Goal: Transaction & Acquisition: Purchase product/service

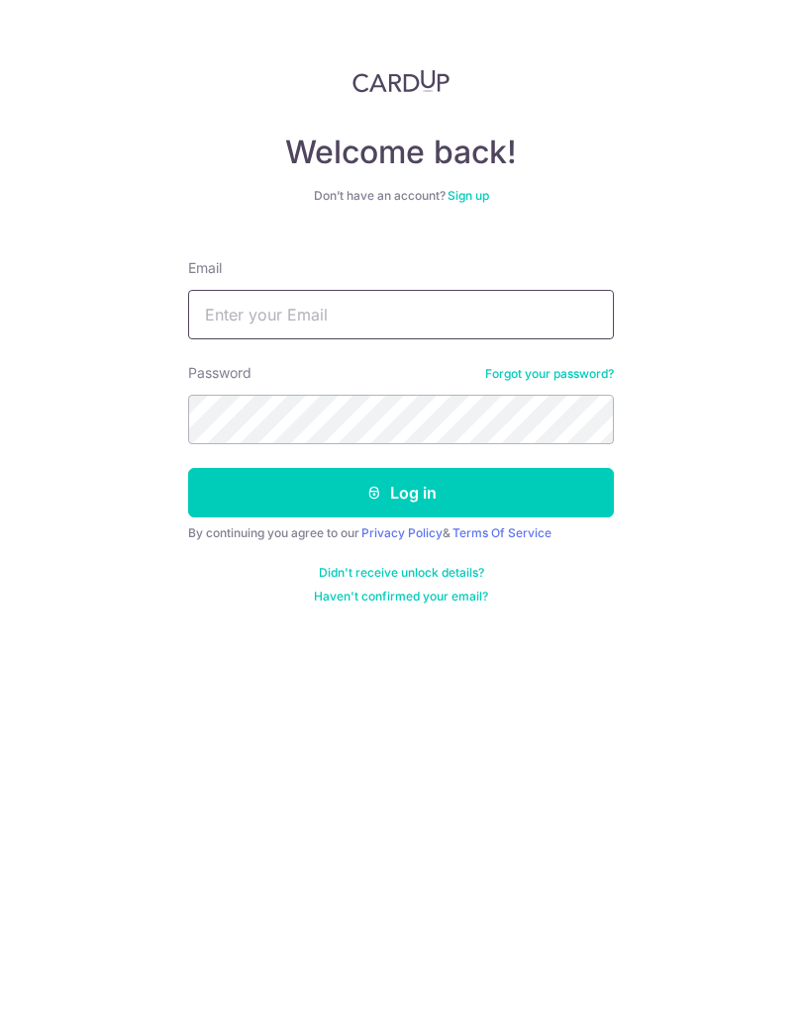
click at [222, 314] on input "Email" at bounding box center [401, 314] width 426 height 49
click at [588, 372] on link "Forgot your password?" at bounding box center [549, 374] width 129 height 16
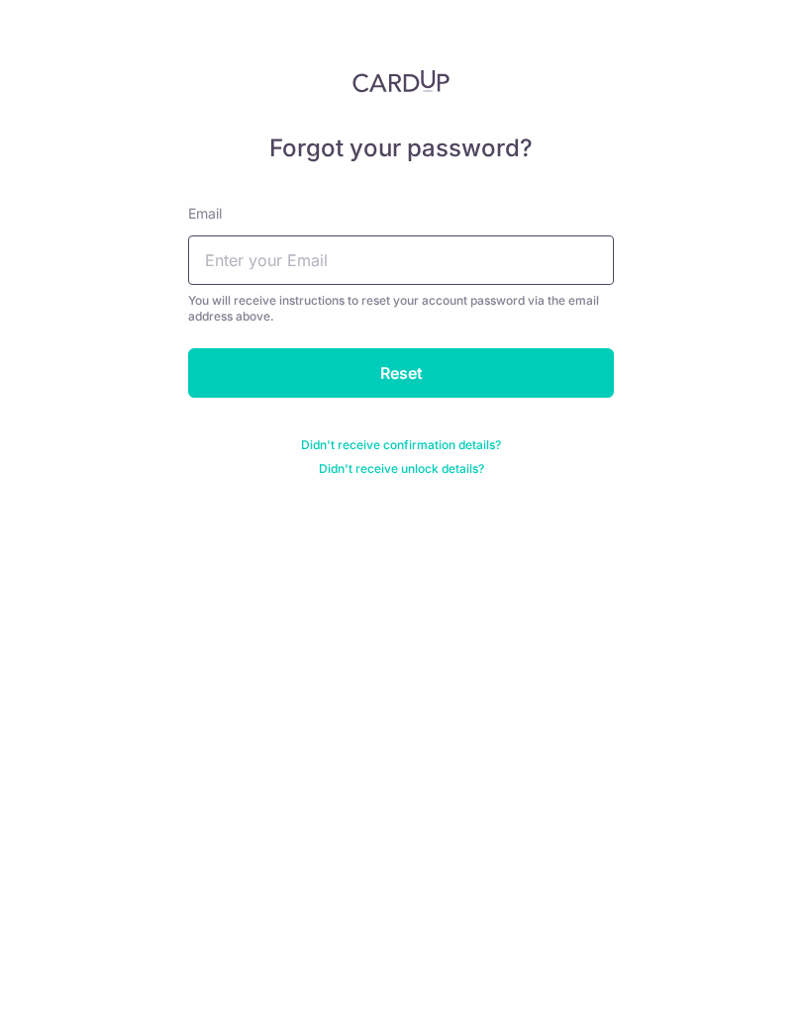
click at [564, 283] on input "text" at bounding box center [401, 260] width 426 height 49
type input "Eddiezone@hotmail.com"
click at [225, 374] on input "Reset" at bounding box center [401, 372] width 426 height 49
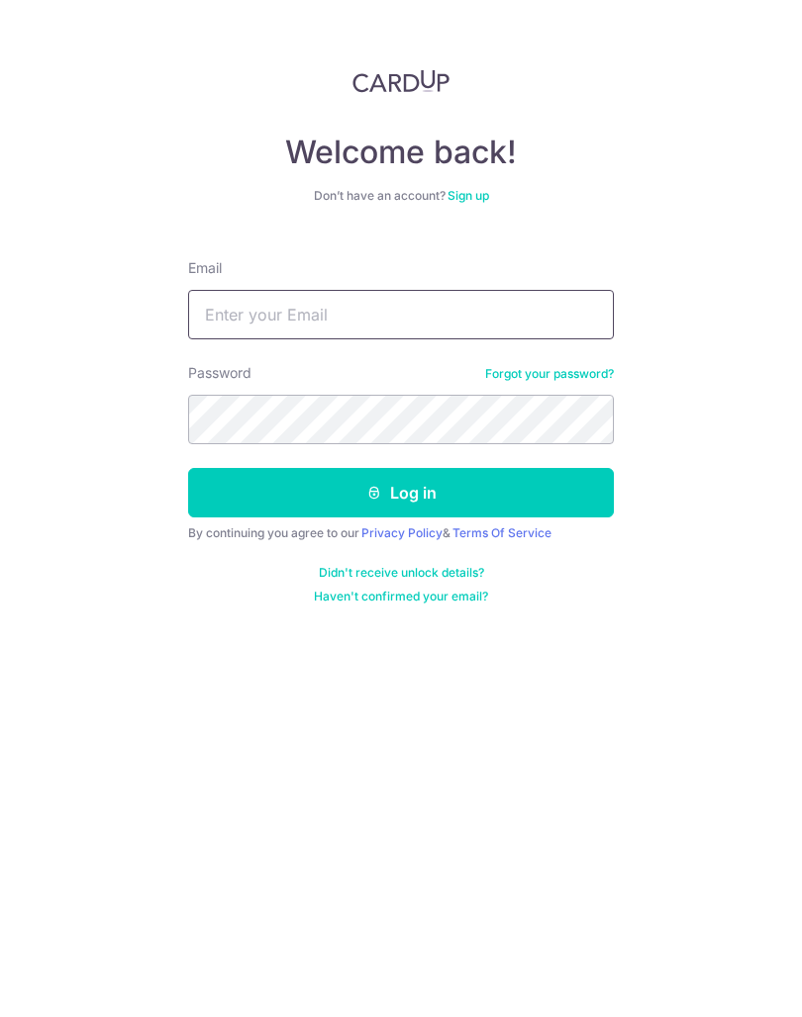
click at [451, 317] on input "Email" at bounding box center [401, 314] width 426 height 49
type input "[PERSON_NAME]"
click at [572, 377] on link "Forgot your password?" at bounding box center [549, 374] width 129 height 16
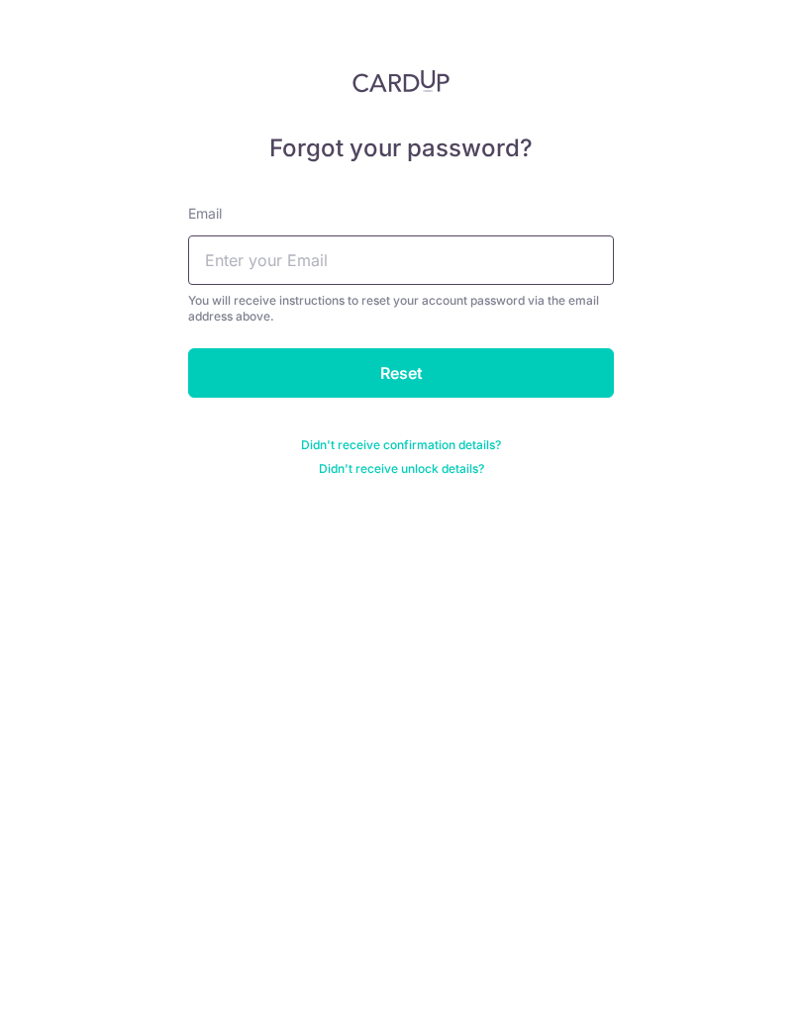
click at [553, 273] on input "text" at bounding box center [401, 260] width 426 height 49
type input "[EMAIL_ADDRESS][DOMAIN_NAME]"
click at [241, 363] on input "Reset" at bounding box center [401, 372] width 426 height 49
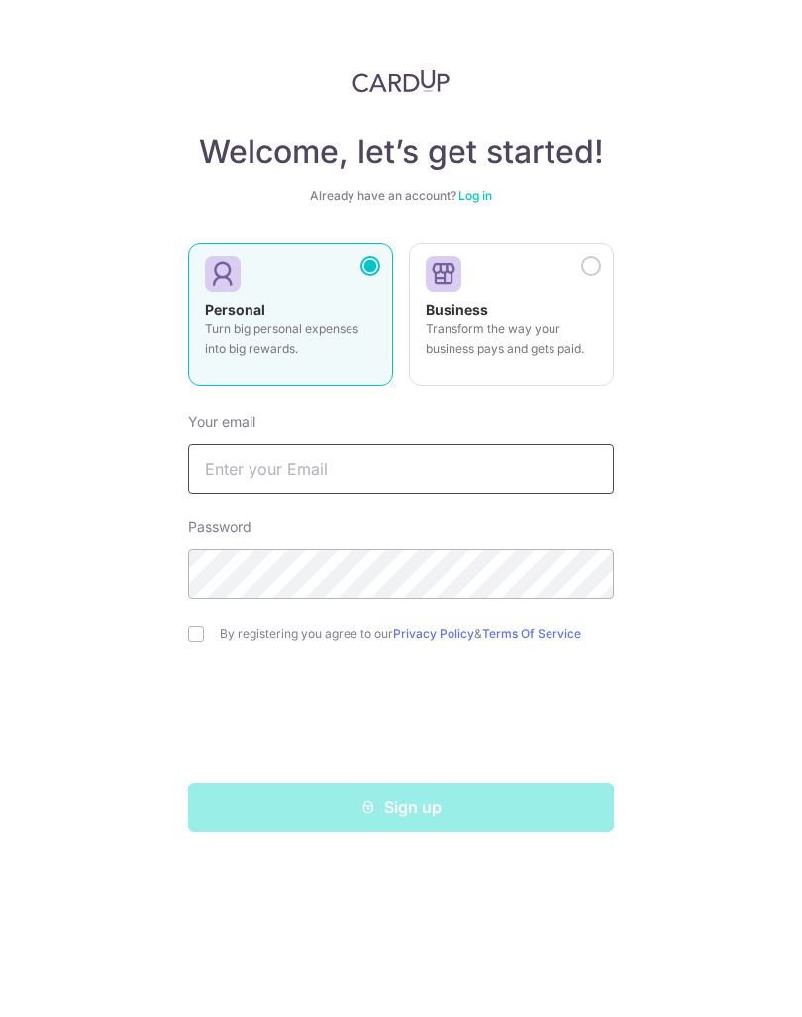
click at [582, 484] on input "text" at bounding box center [401, 468] width 426 height 49
type input "[EMAIL_ADDRESS][DOMAIN_NAME]"
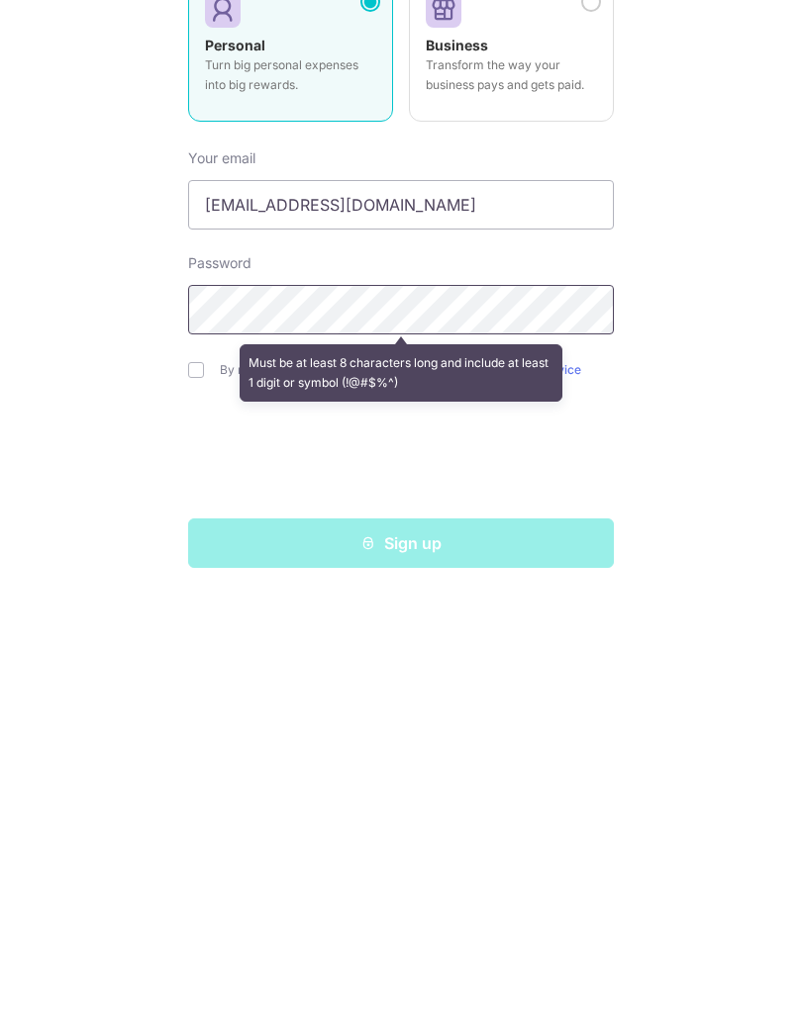
scroll to position [86, 0]
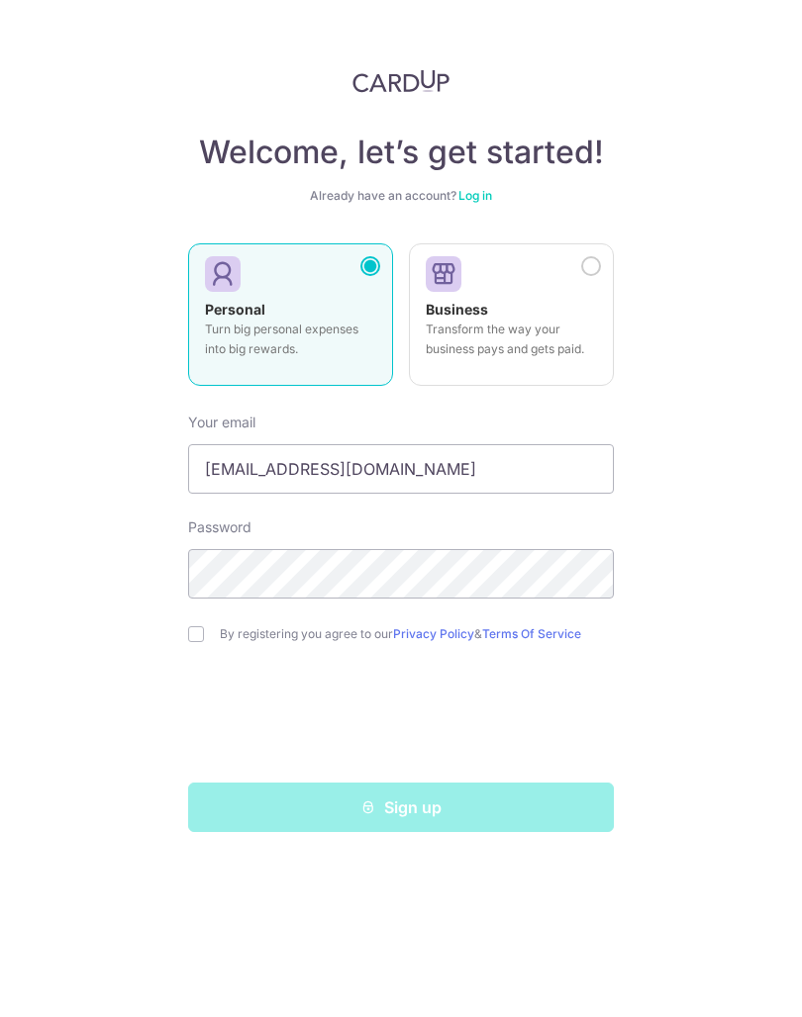
click at [195, 627] on input "checkbox" at bounding box center [196, 635] width 16 height 16
checkbox input "true"
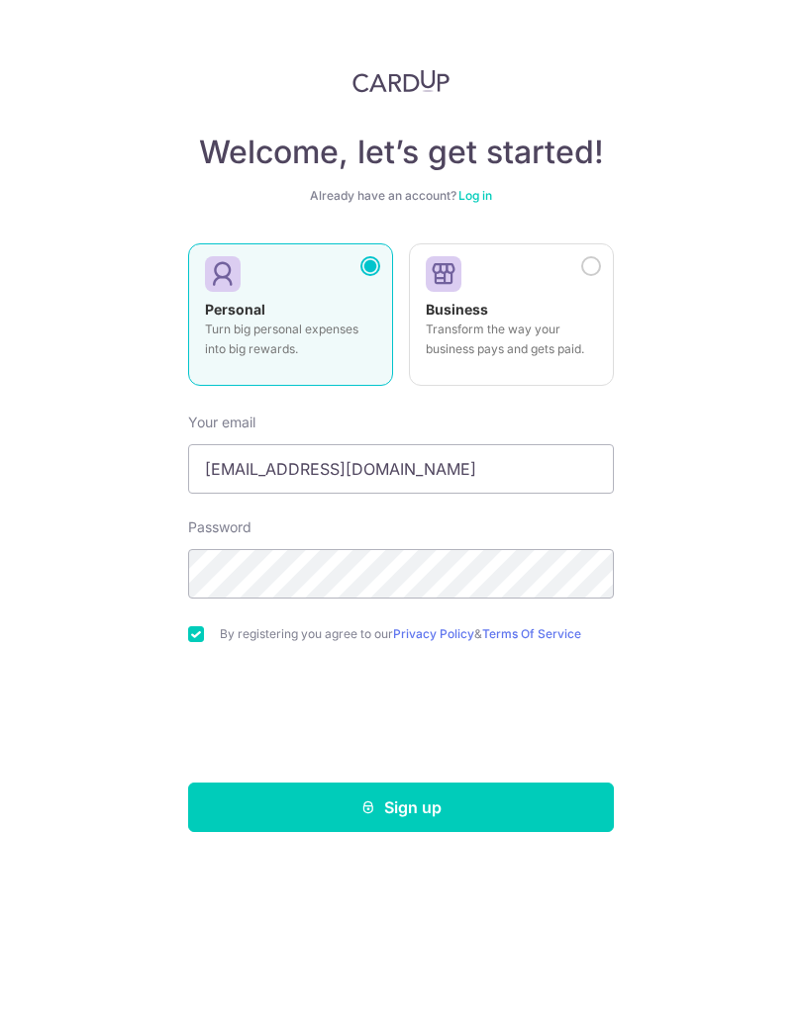
click at [549, 783] on button "Sign up" at bounding box center [401, 807] width 426 height 49
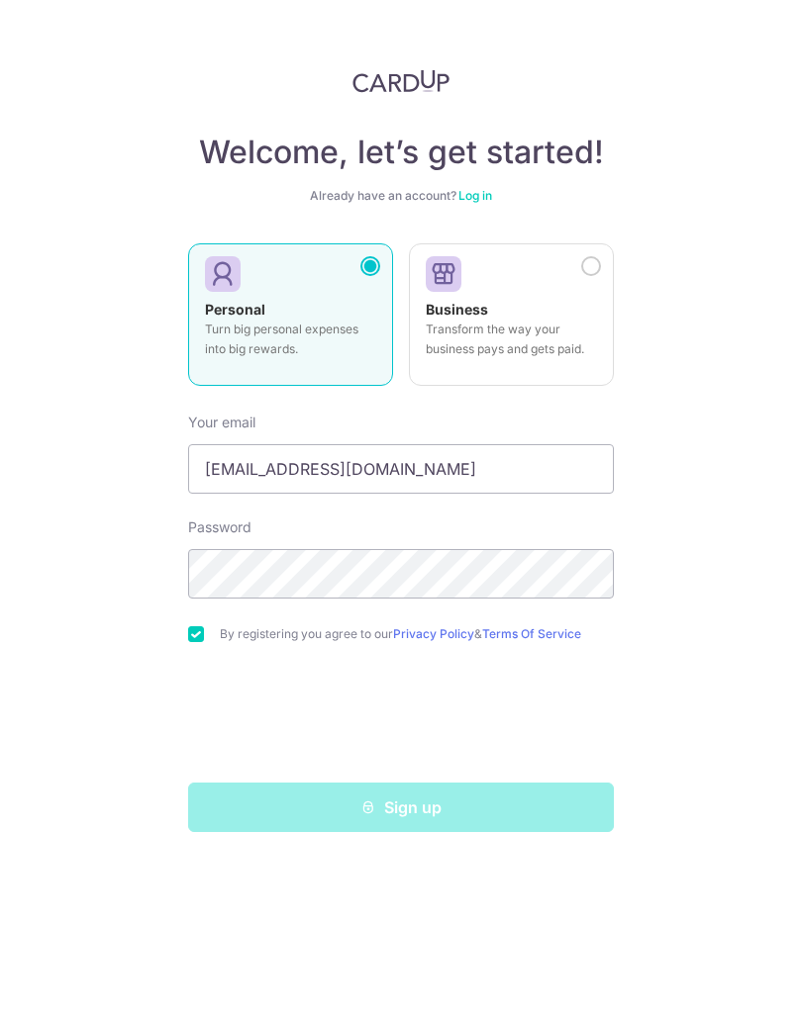
click at [523, 783] on div "Sign up" at bounding box center [400, 807] width 449 height 49
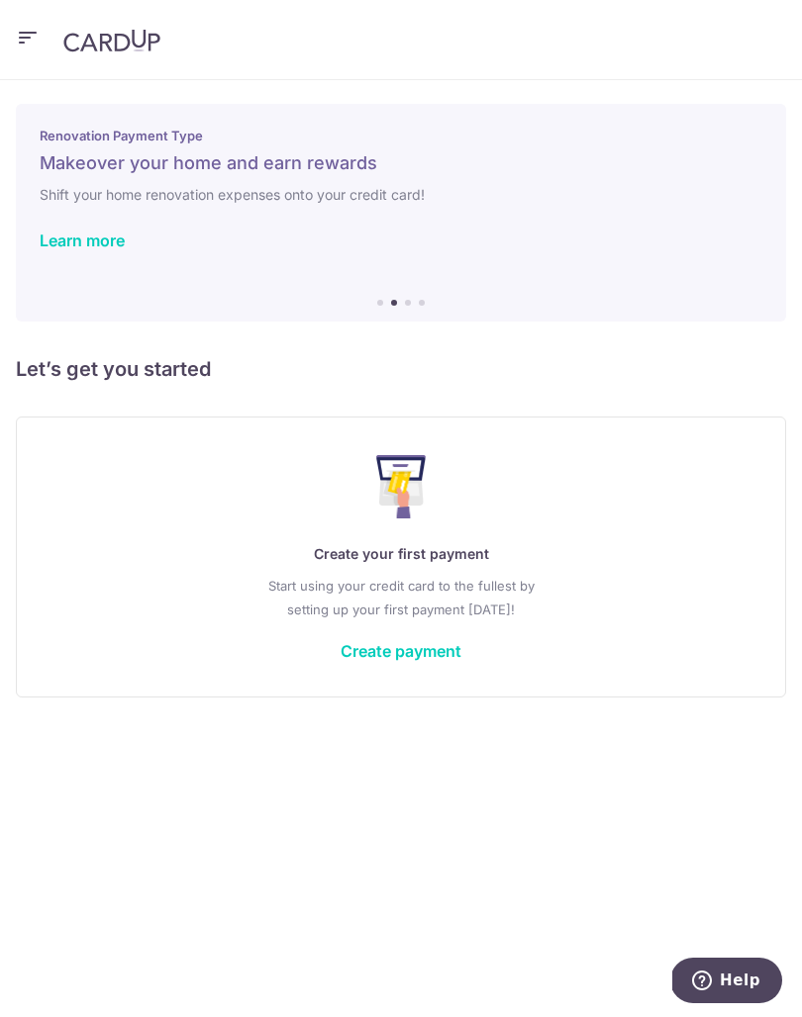
click at [434, 646] on link "Create payment" at bounding box center [400, 651] width 121 height 20
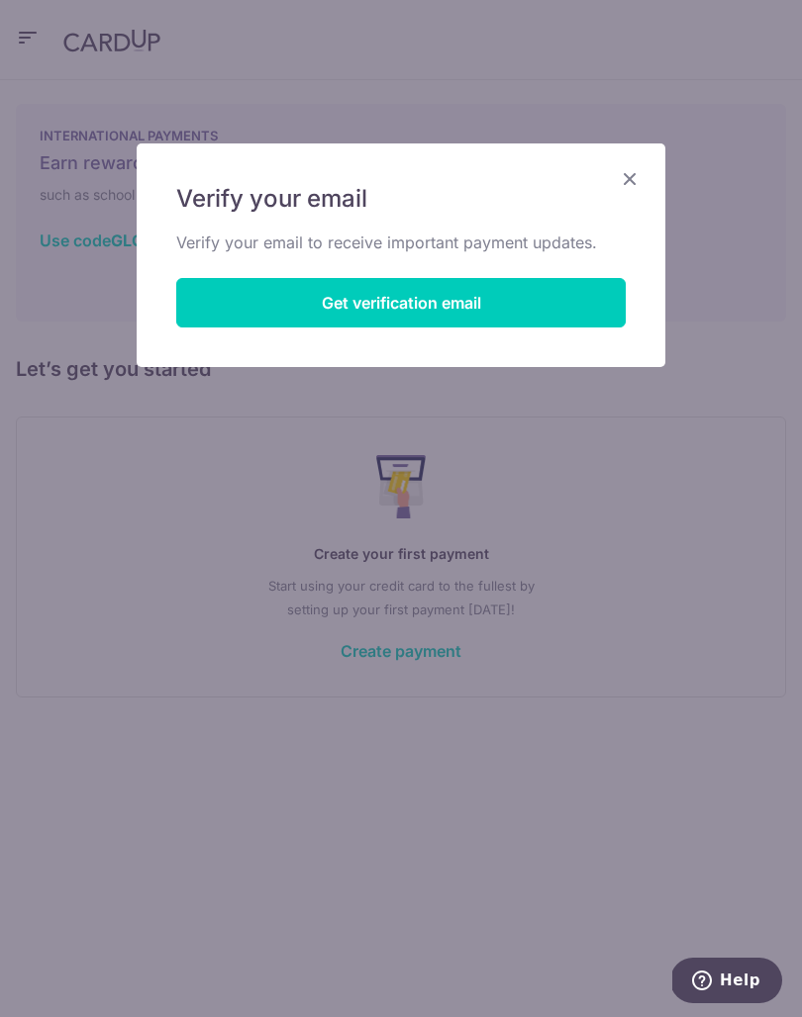
click at [573, 303] on button "Get verification email" at bounding box center [400, 302] width 449 height 49
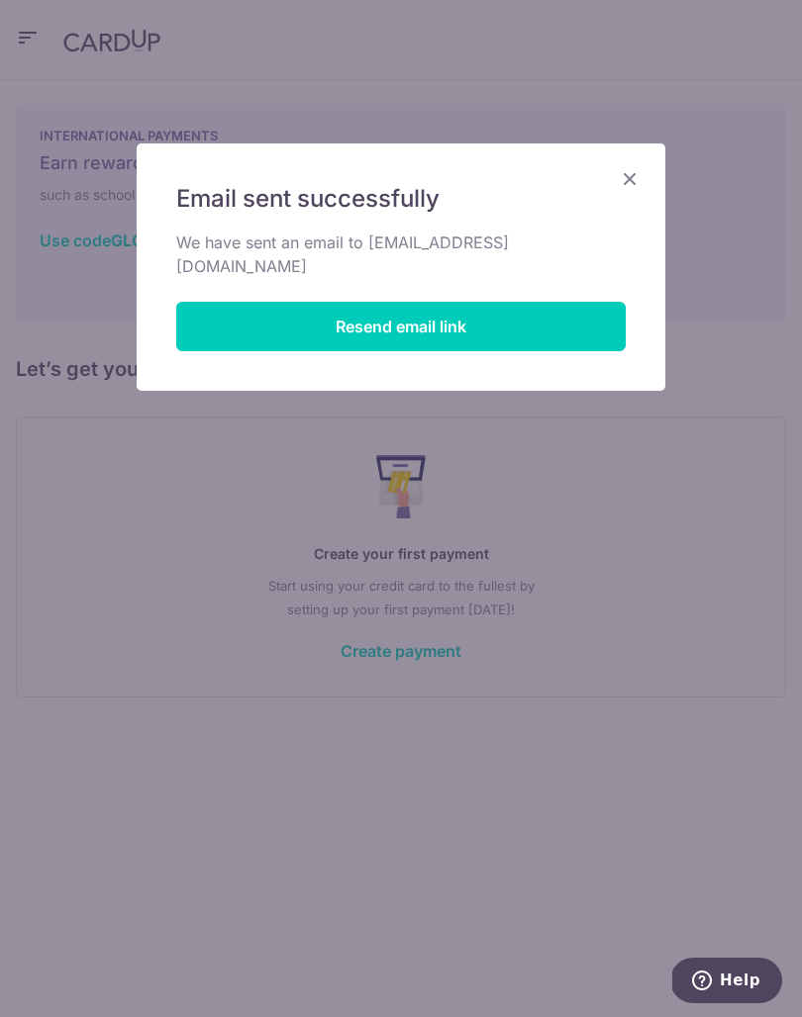
click at [640, 178] on icon "Close" at bounding box center [630, 178] width 24 height 25
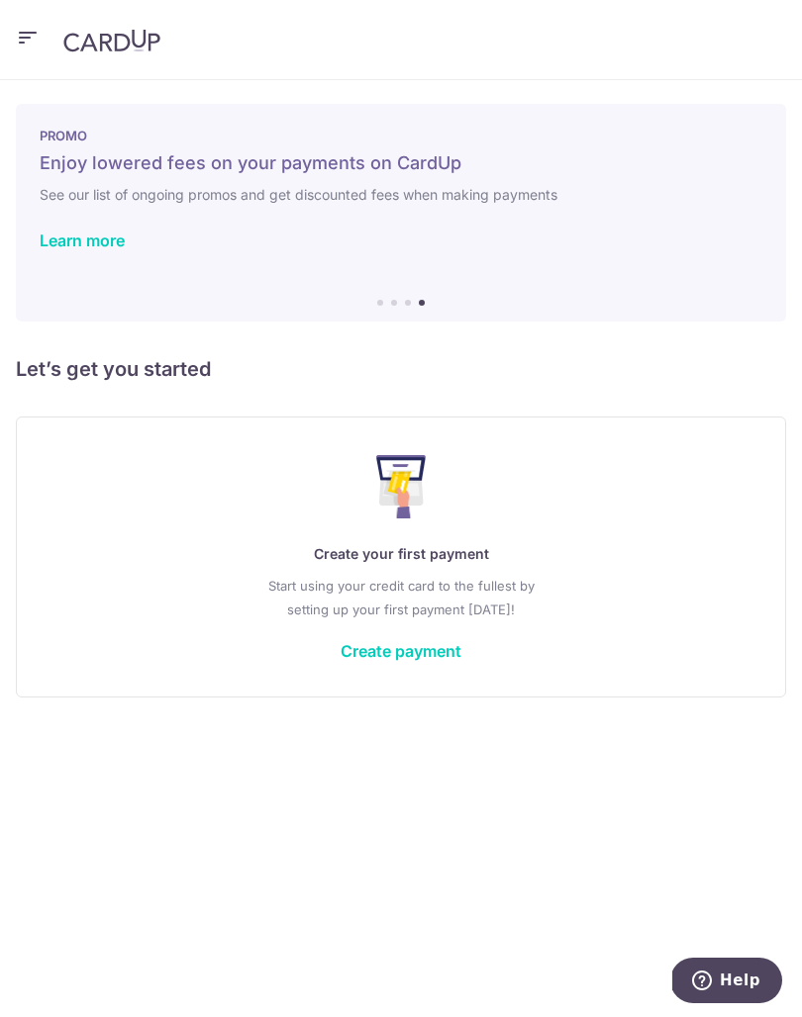
click at [64, 247] on link "Learn more" at bounding box center [82, 241] width 85 height 20
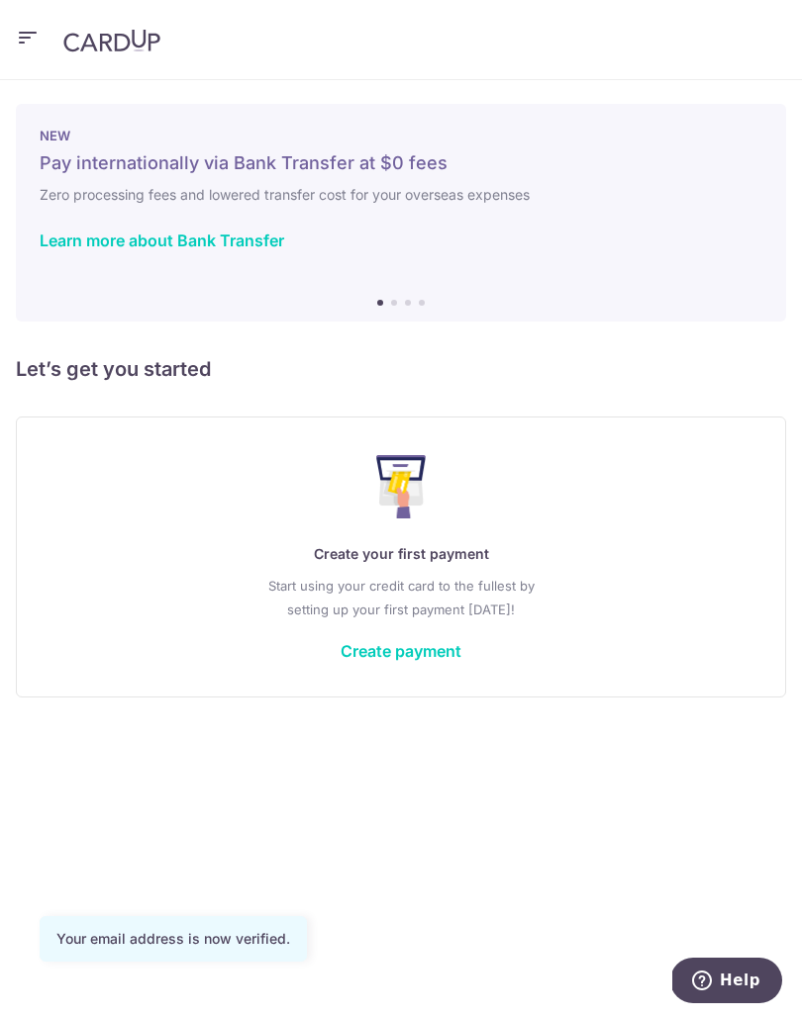
click at [429, 659] on link "Create payment" at bounding box center [400, 651] width 121 height 20
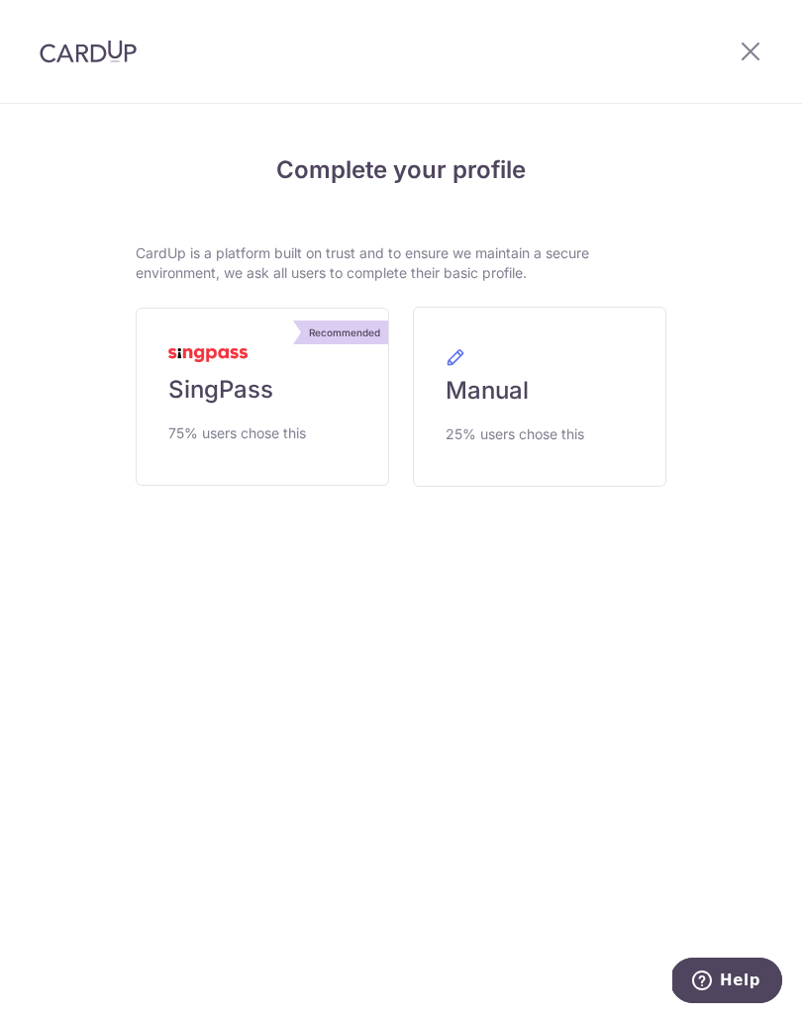
click at [314, 442] on link "Recommended SingPass 75% users chose this" at bounding box center [262, 397] width 253 height 178
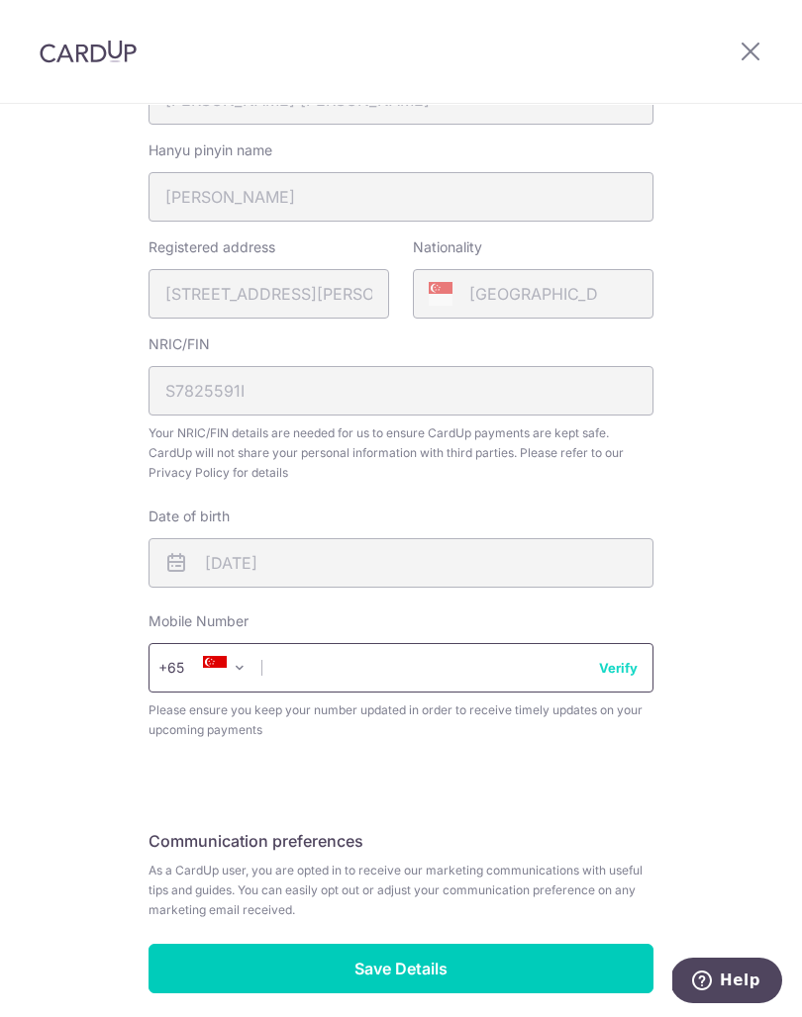
click at [433, 665] on input "text" at bounding box center [400, 667] width 505 height 49
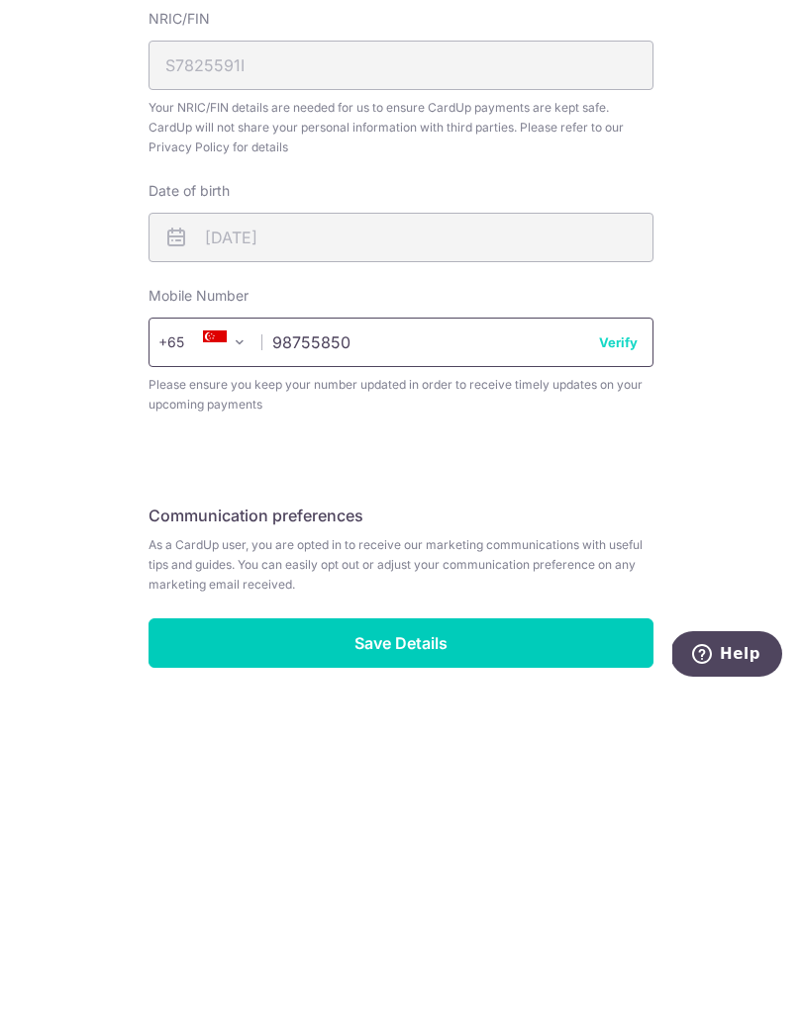
type input "98755850"
click at [569, 945] on input "Save Details" at bounding box center [400, 969] width 505 height 49
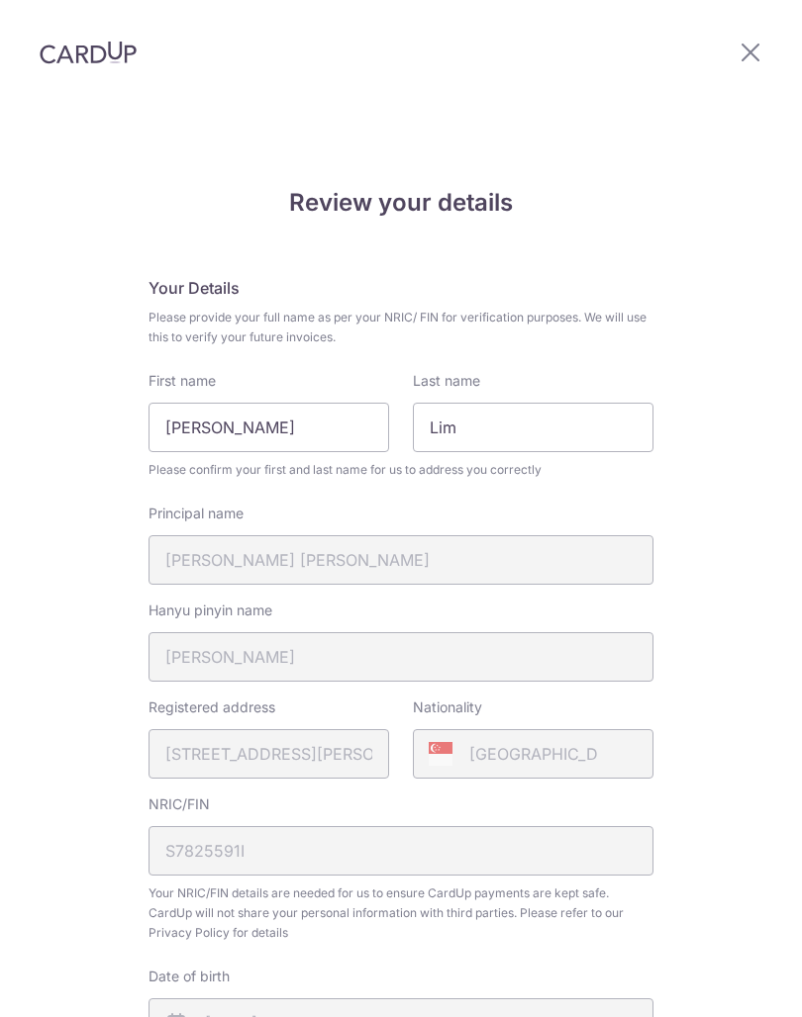
scroll to position [487, 0]
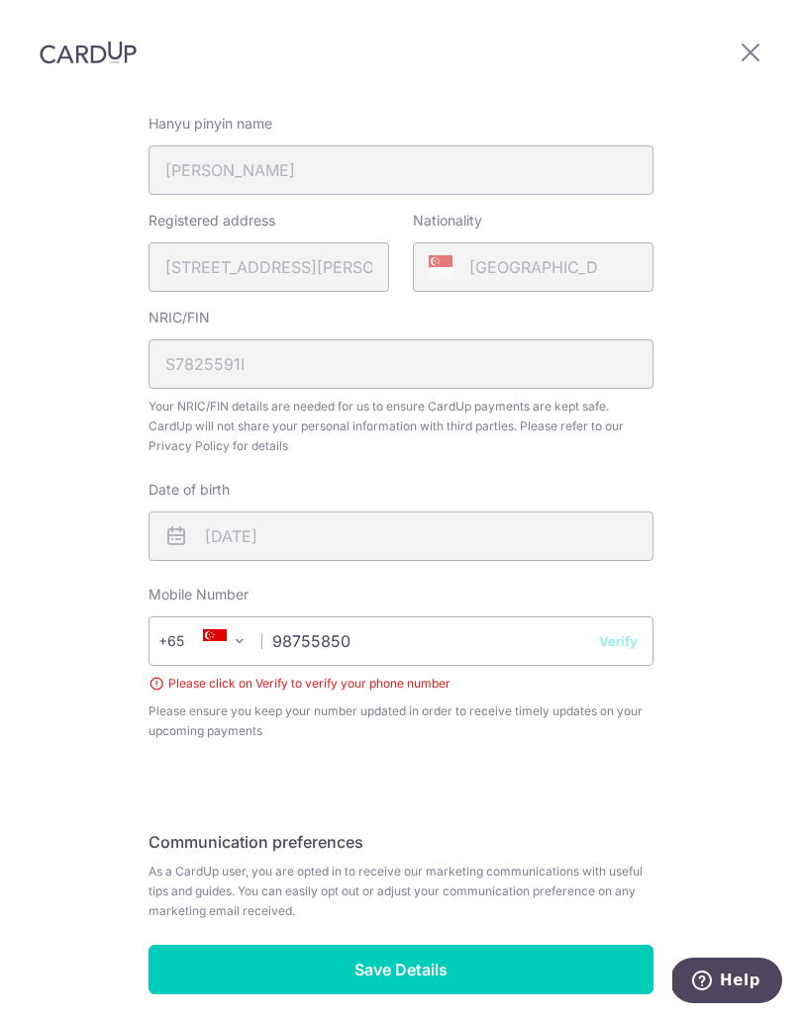
click at [630, 631] on button "Verify" at bounding box center [618, 641] width 39 height 20
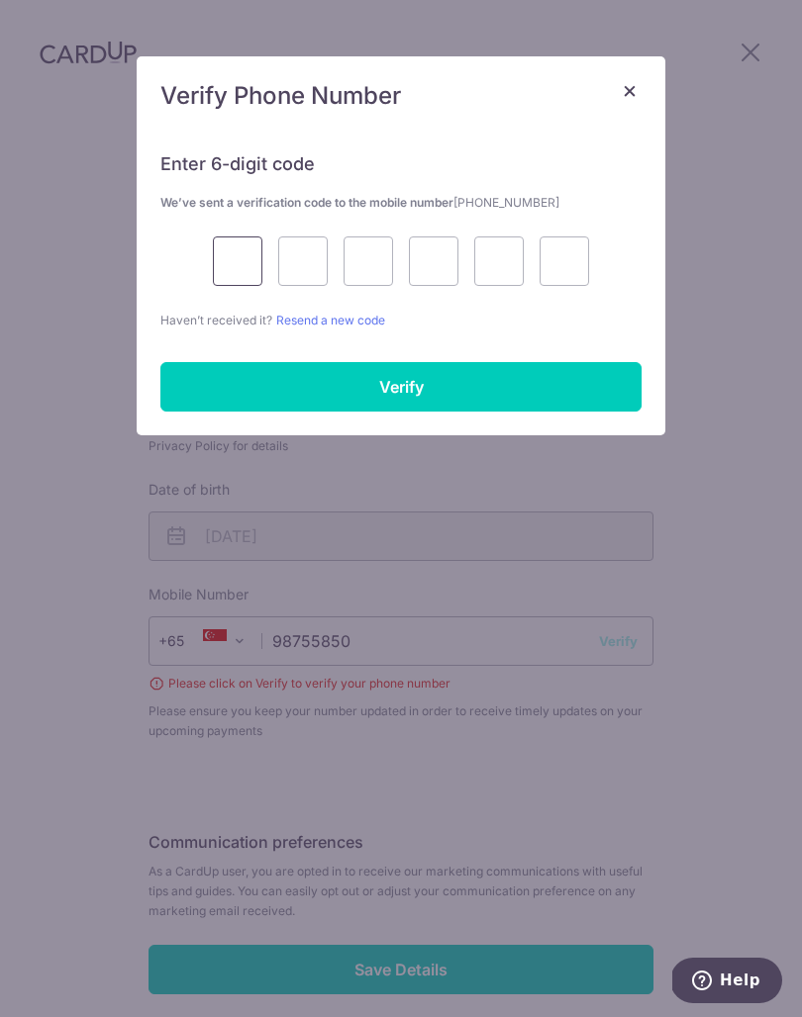
click at [255, 259] on input "text" at bounding box center [237, 261] width 49 height 49
type input "3"
type input "7"
type input "6"
type input "8"
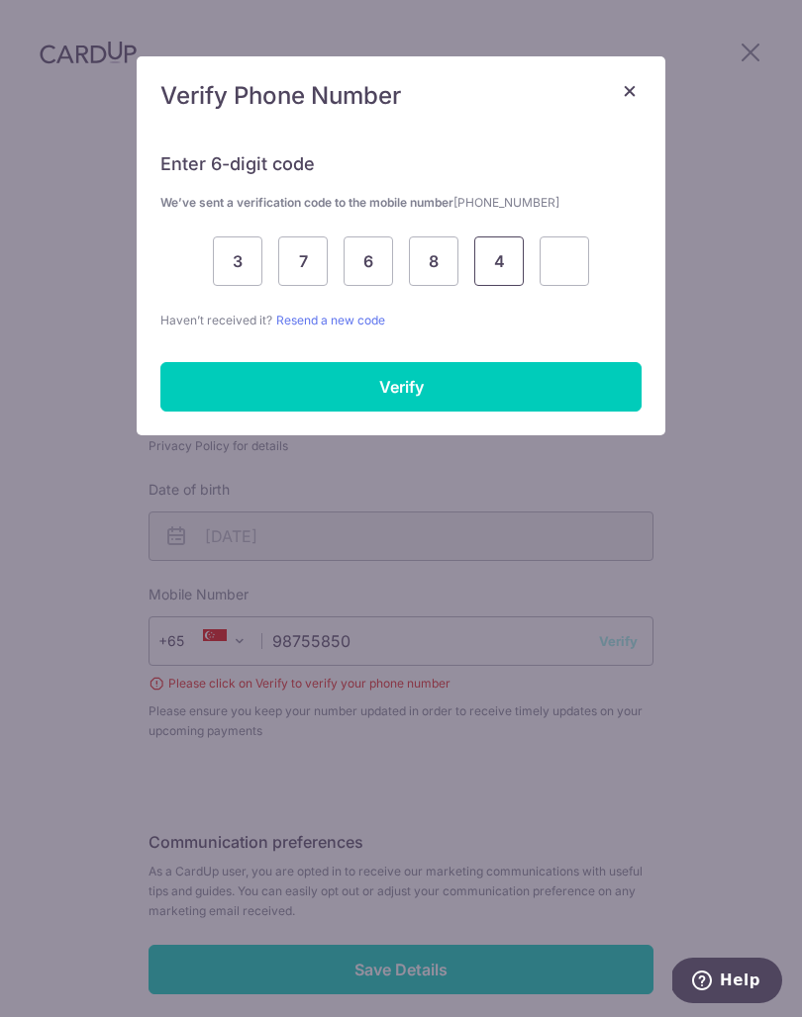
type input "4"
type input "1"
click at [564, 389] on input "Verify" at bounding box center [400, 386] width 481 height 49
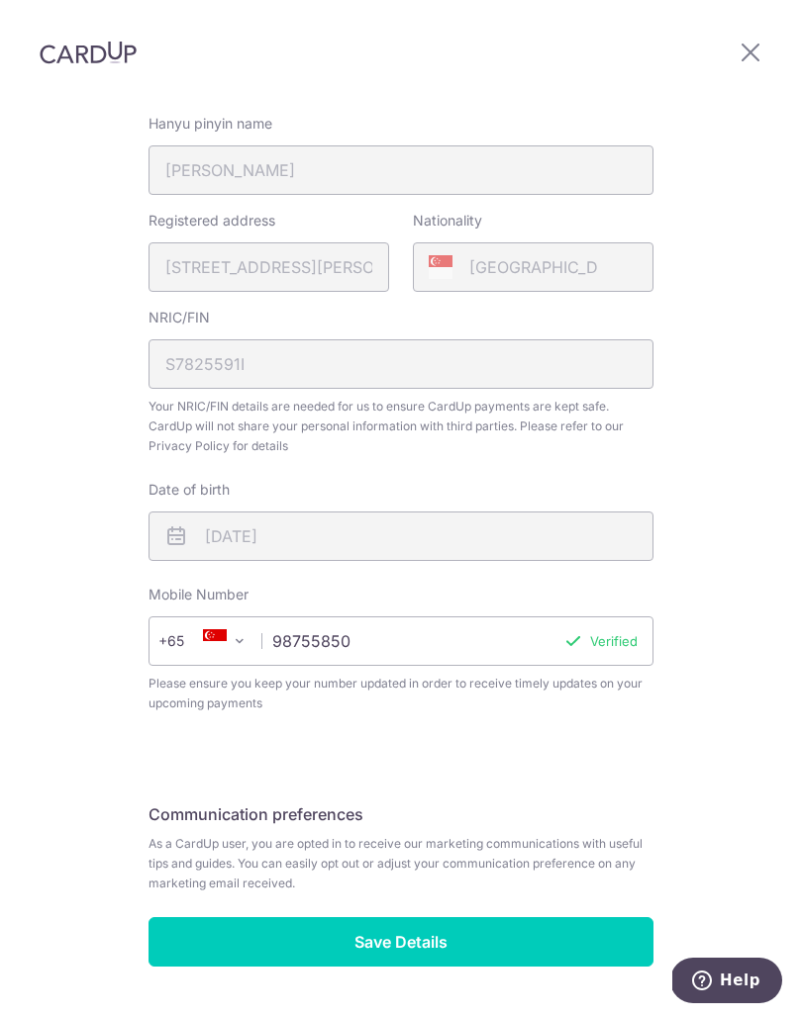
scroll to position [459, 0]
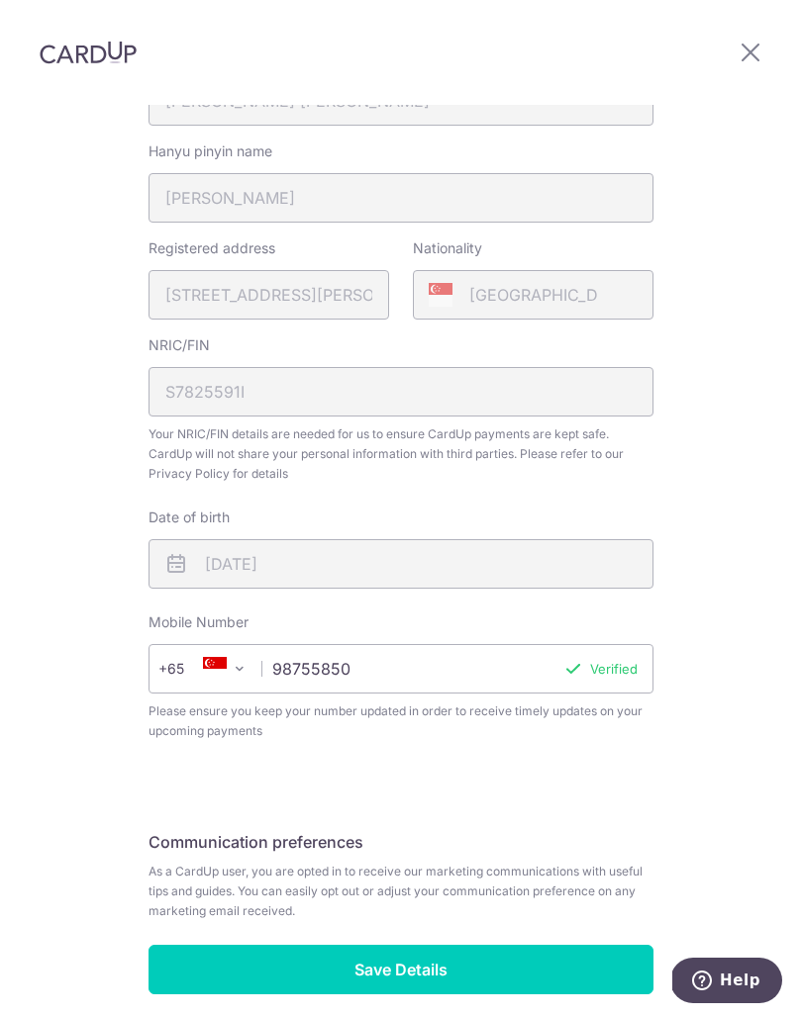
click at [204, 945] on input "Save Details" at bounding box center [400, 969] width 505 height 49
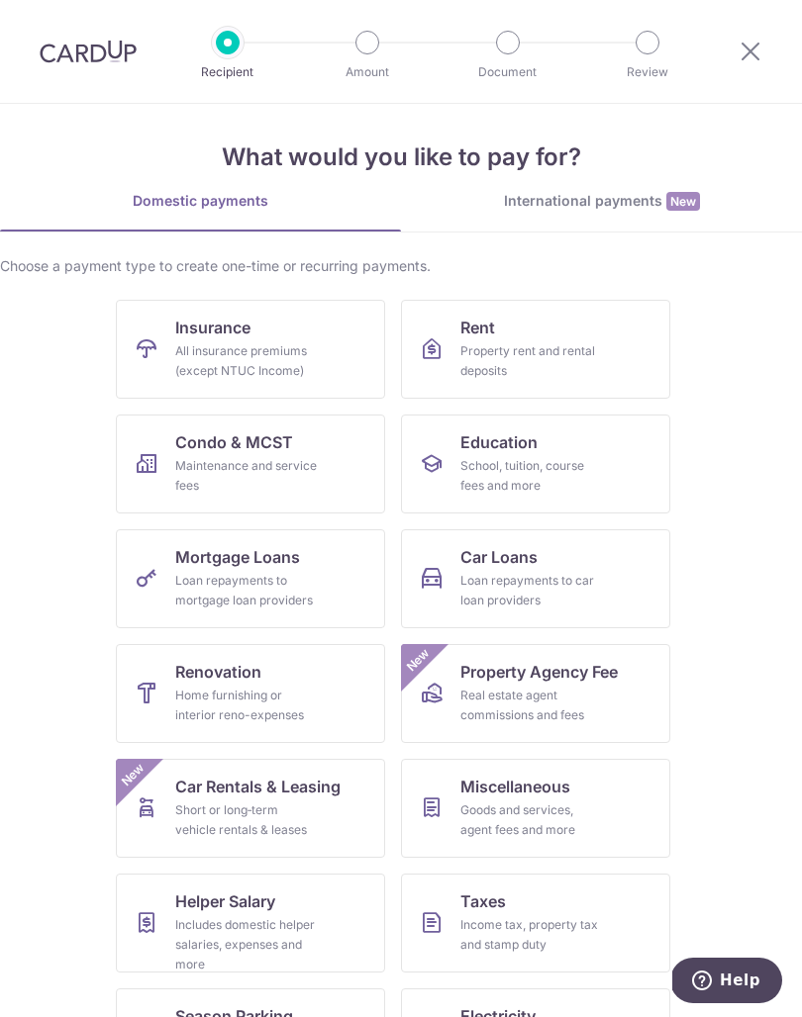
scroll to position [12, 0]
click at [504, 917] on div "Income tax, property tax and stamp duty" at bounding box center [531, 936] width 143 height 40
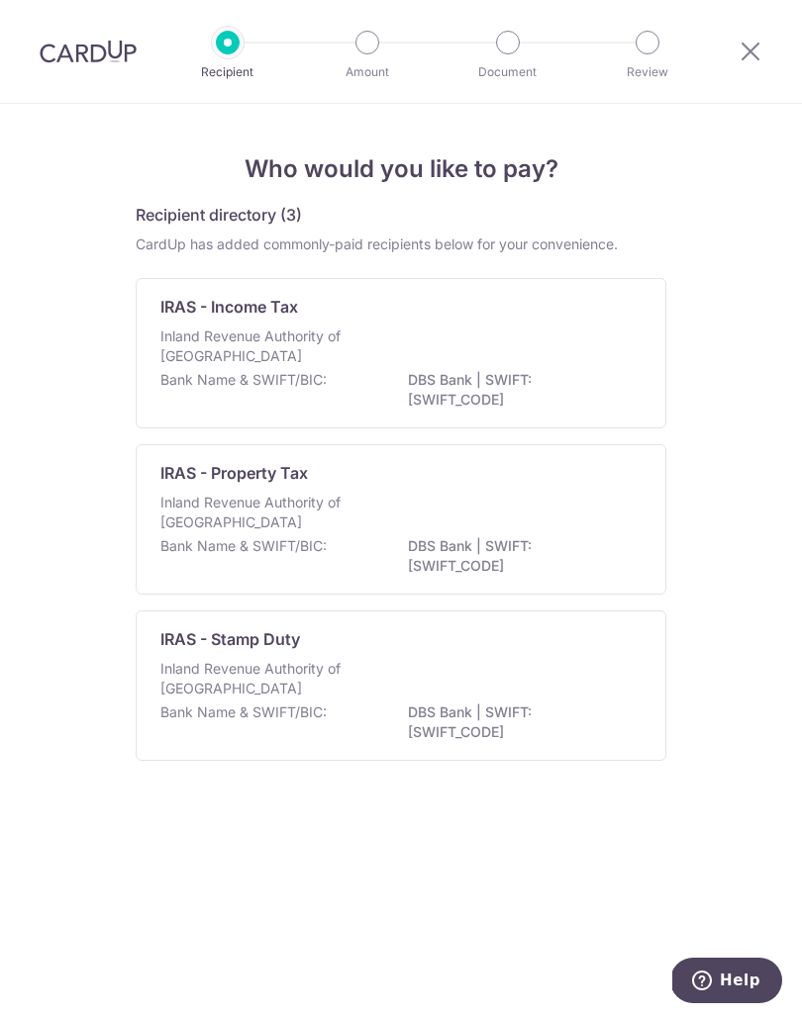
click at [568, 363] on div "Inland Revenue Authority of [GEOGRAPHIC_DATA]" at bounding box center [400, 349] width 481 height 44
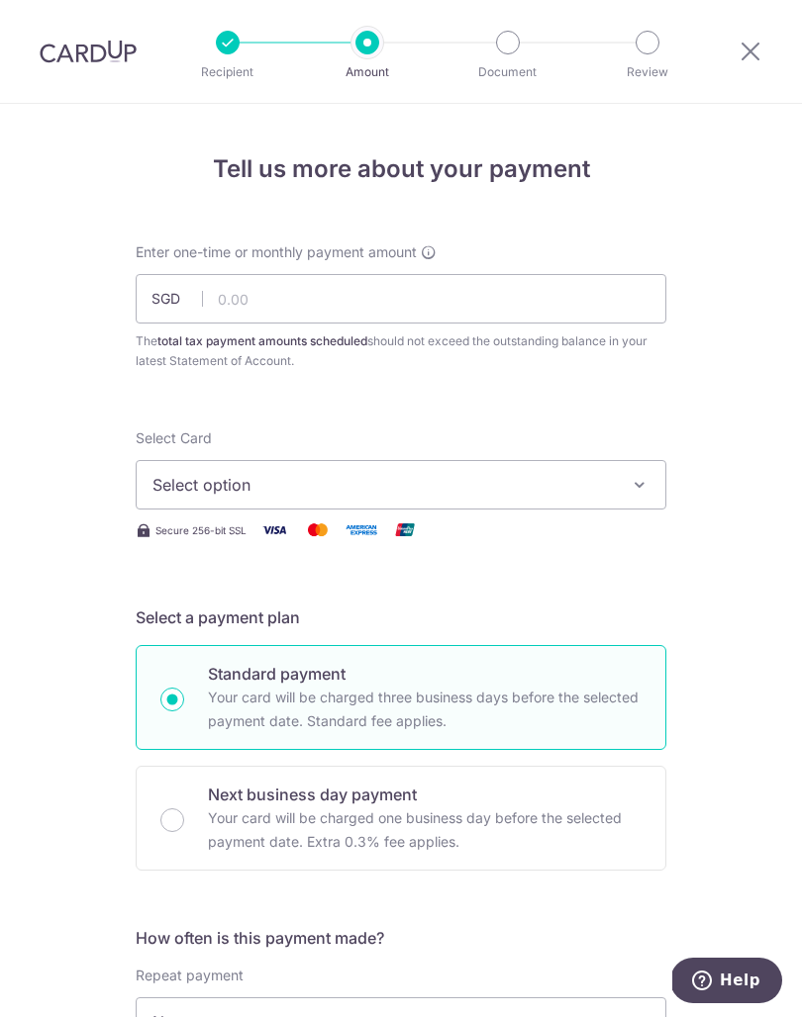
click at [720, 239] on div "Tell us more about your payment Enter one-time or monthly payment amount SGD Th…" at bounding box center [401, 1027] width 802 height 1847
click at [628, 475] on button "Select option" at bounding box center [401, 484] width 531 height 49
click at [710, 402] on div at bounding box center [401, 508] width 802 height 1017
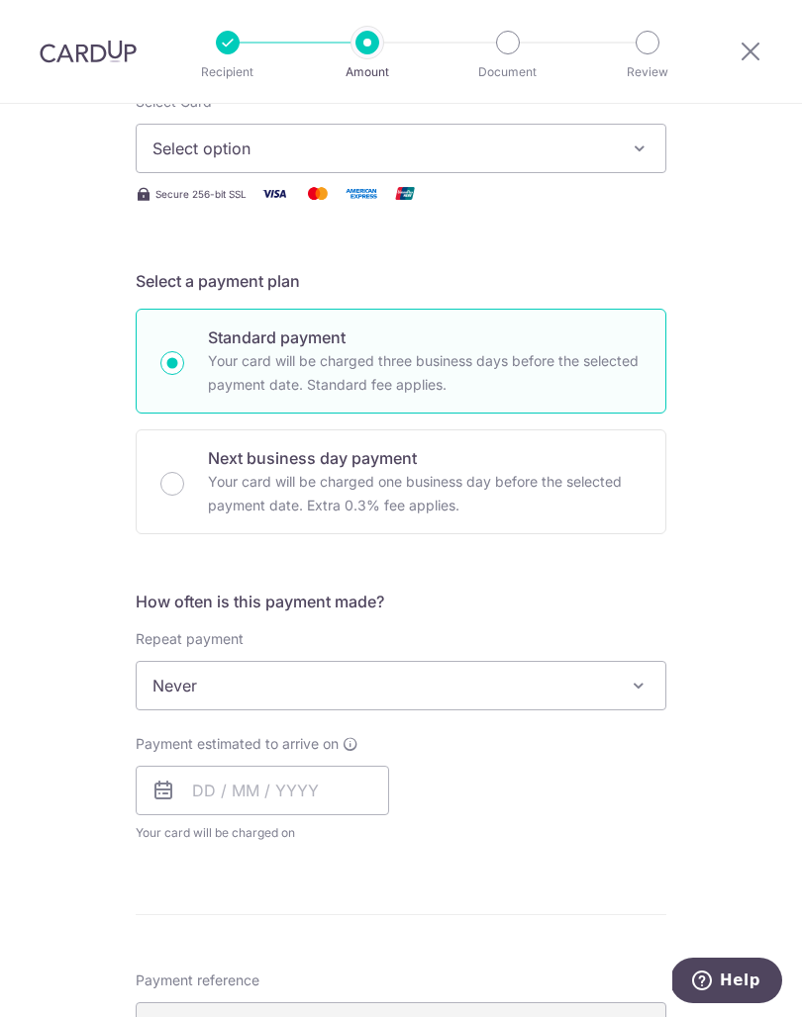
scroll to position [338, 0]
click at [634, 700] on span "Never" at bounding box center [401, 684] width 529 height 48
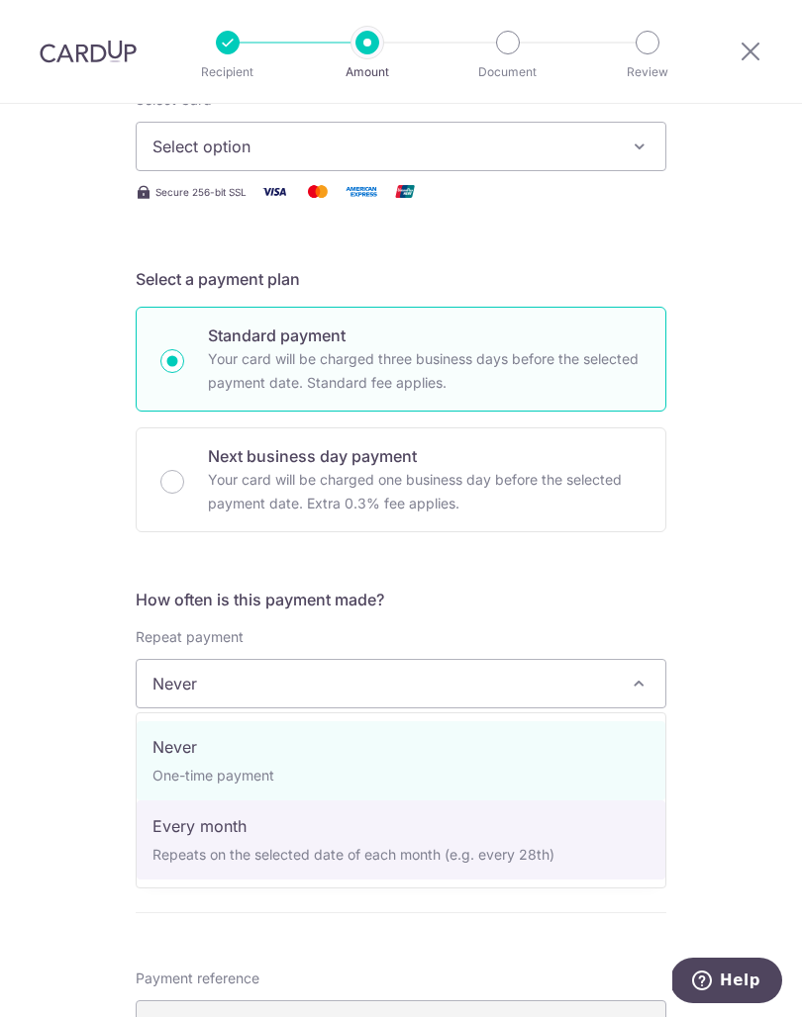
select select "3"
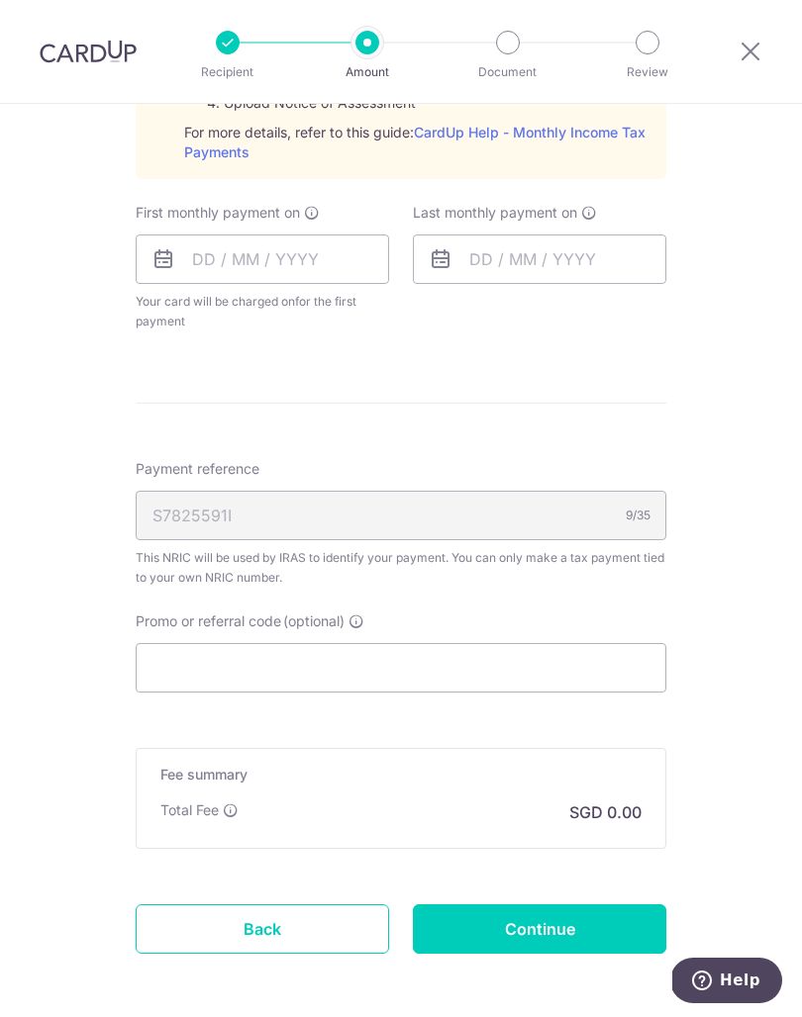
scroll to position [1073, 0]
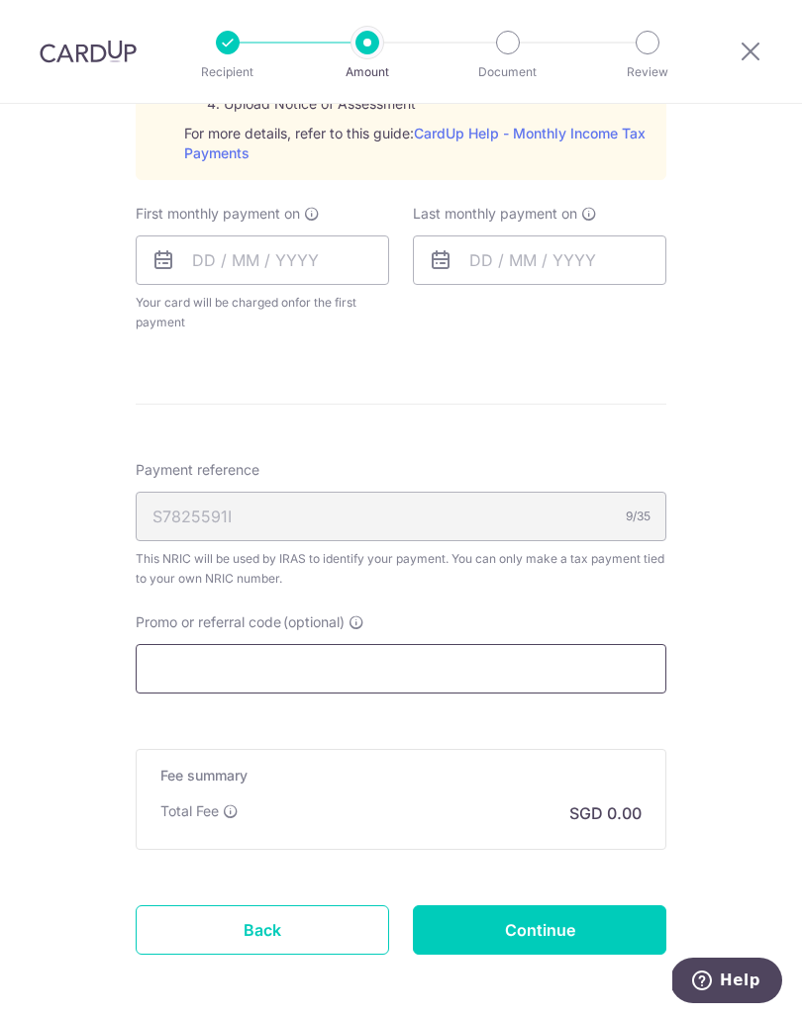
click at [587, 665] on input "Promo or referral code (optional)" at bounding box center [401, 668] width 531 height 49
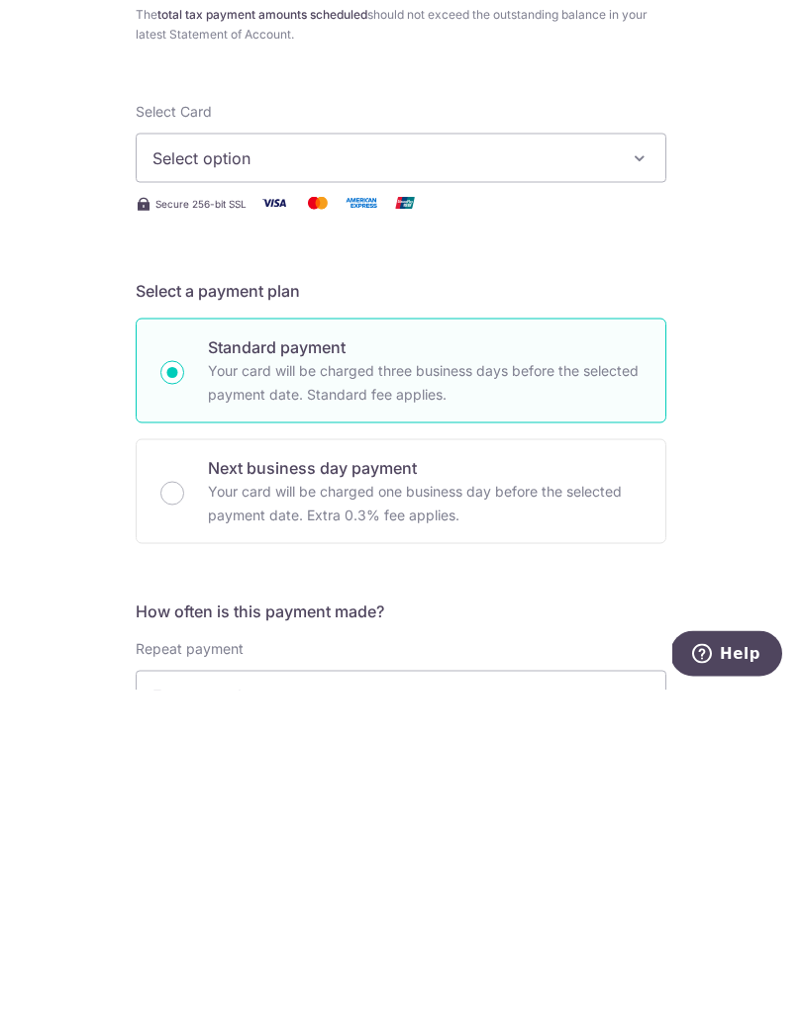
scroll to position [0, 0]
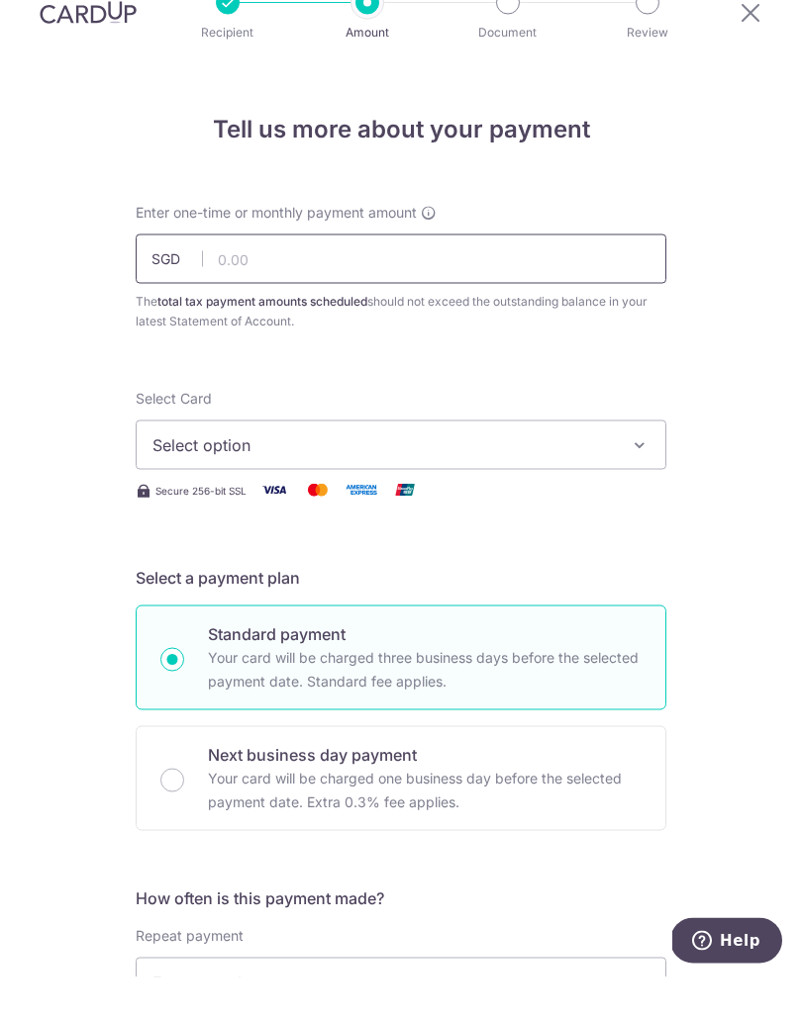
click at [325, 274] on input "text" at bounding box center [401, 298] width 531 height 49
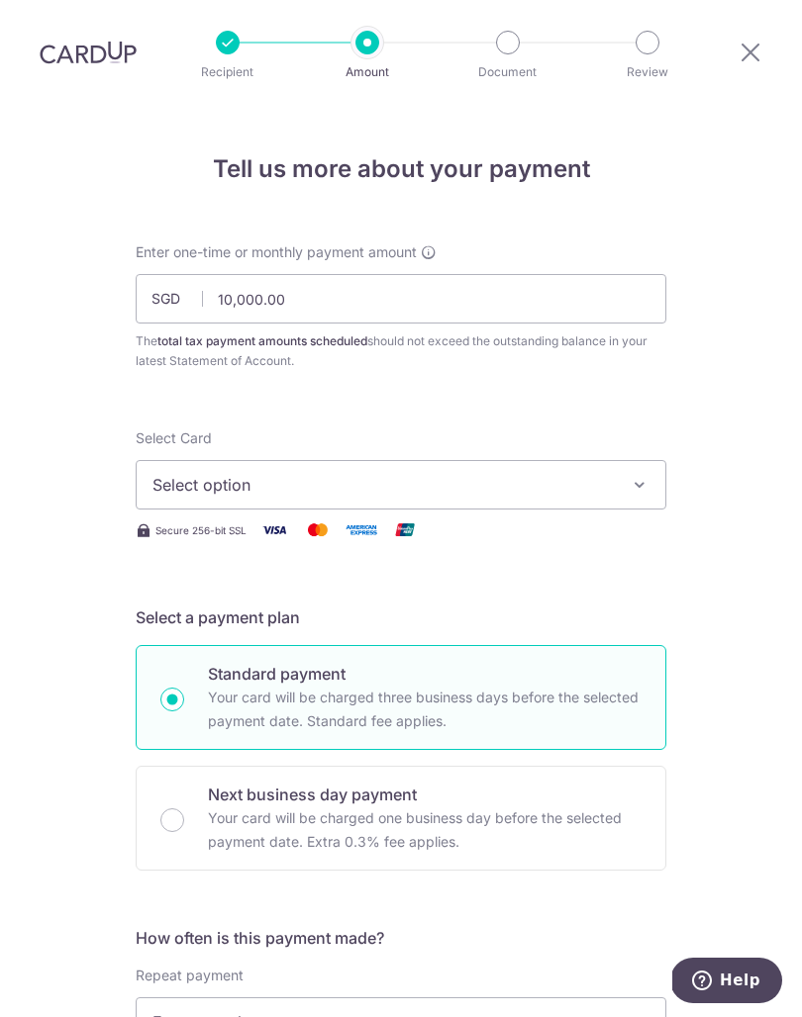
click at [621, 460] on button "Select option" at bounding box center [401, 484] width 531 height 49
type input "10,000.00"
click at [726, 580] on div at bounding box center [401, 508] width 802 height 1017
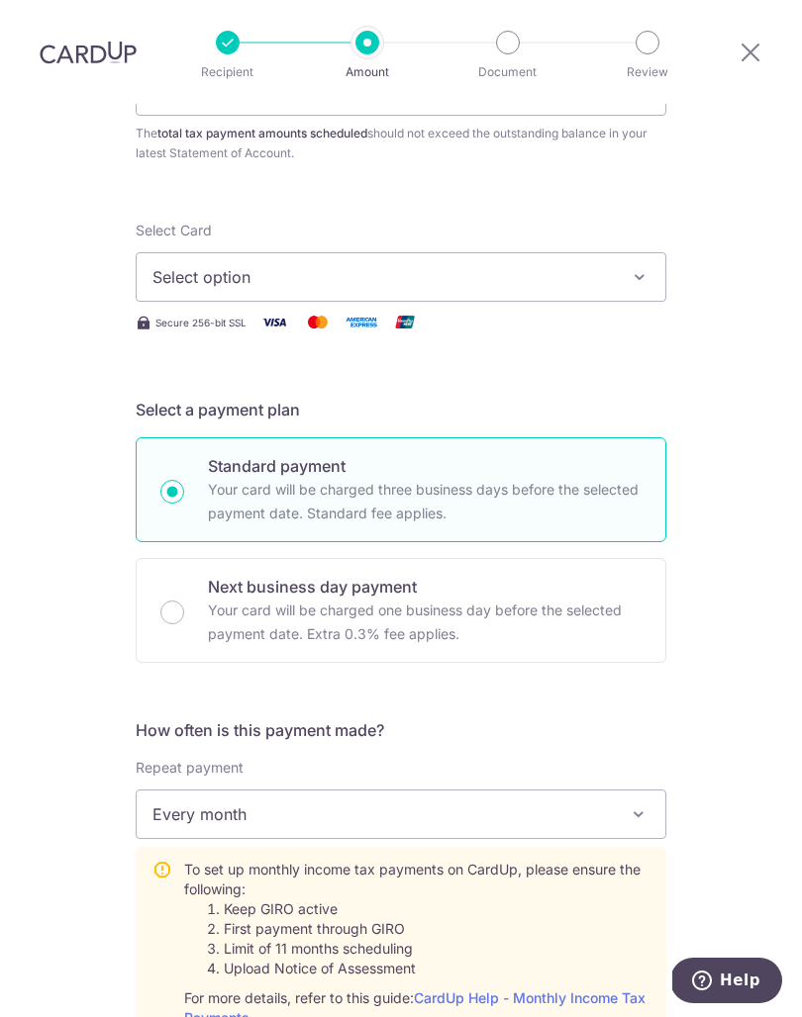
scroll to position [208, 0]
click at [635, 267] on icon "button" at bounding box center [639, 277] width 20 height 20
click at [595, 315] on link "Add credit card" at bounding box center [401, 333] width 529 height 36
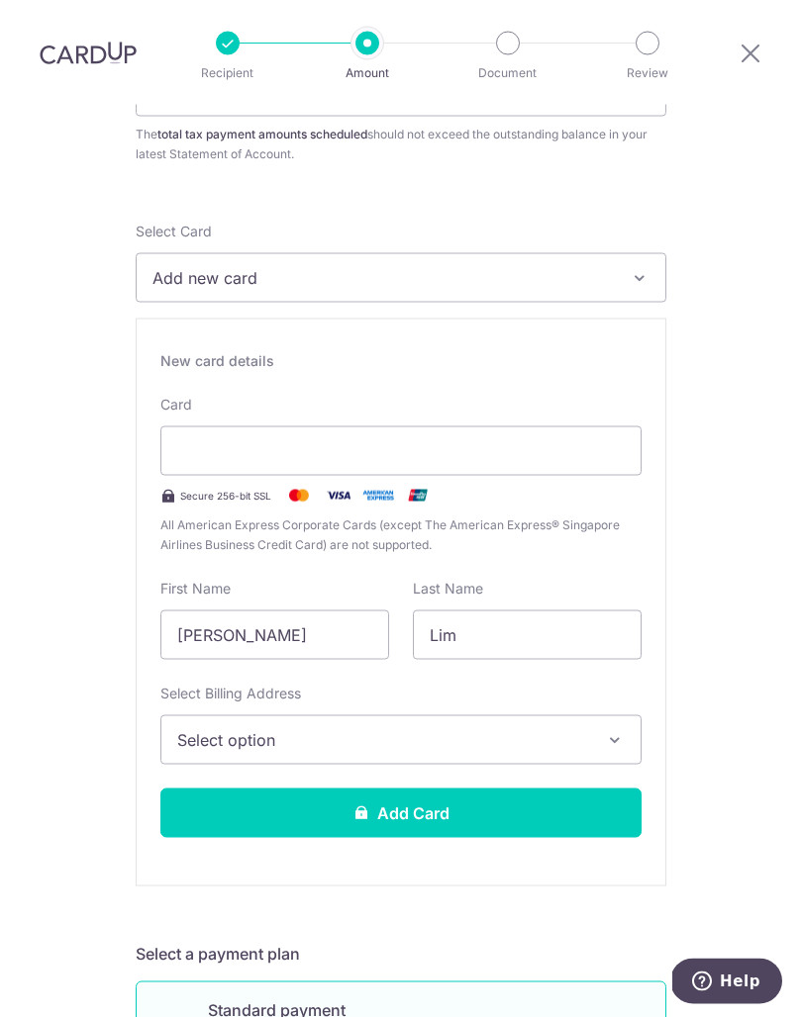
scroll to position [40, 0]
click at [339, 610] on input "[PERSON_NAME]" at bounding box center [274, 634] width 229 height 49
